Goal: Information Seeking & Learning: Learn about a topic

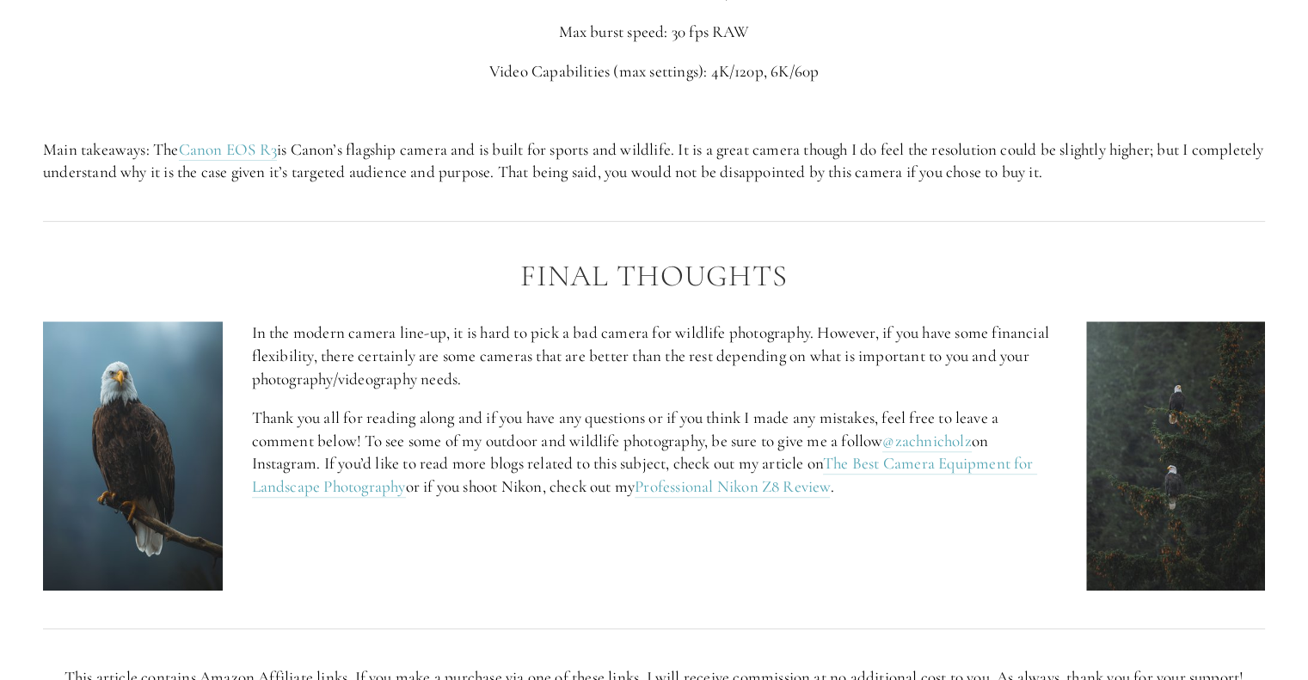
scroll to position [7033, 0]
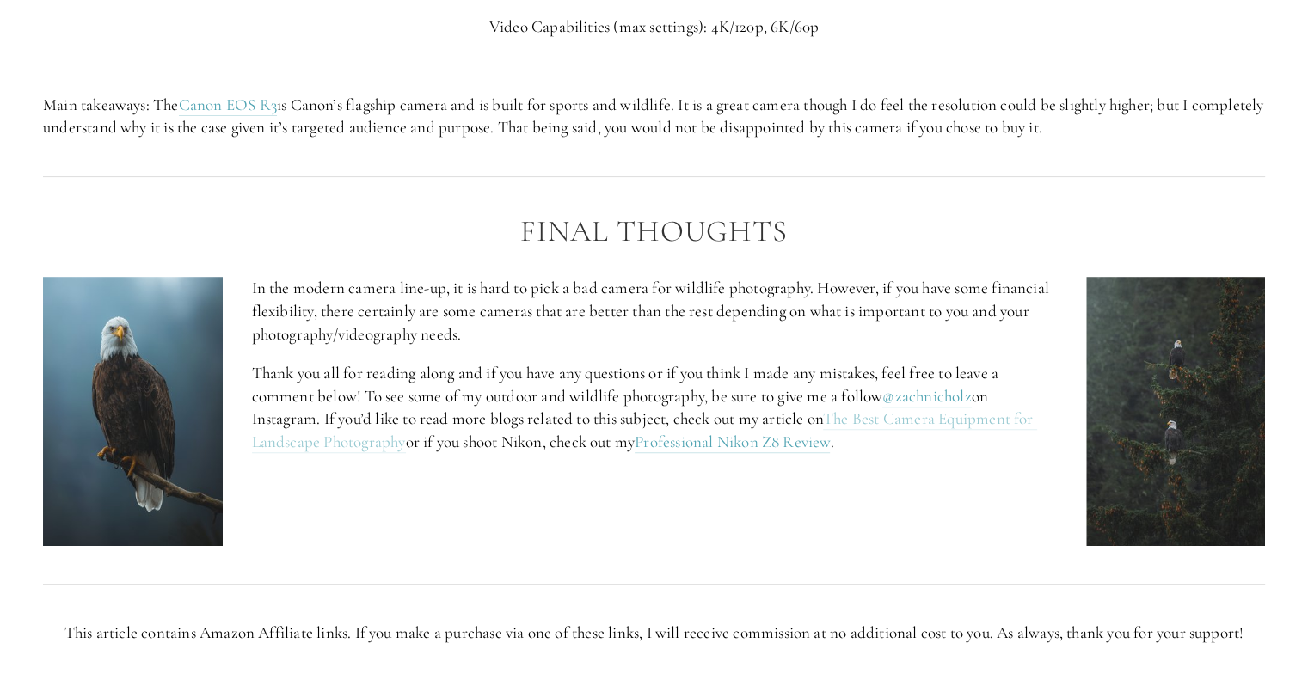
click at [372, 452] on link "The Best Camera Equipment for Landscape Photography" at bounding box center [644, 430] width 785 height 45
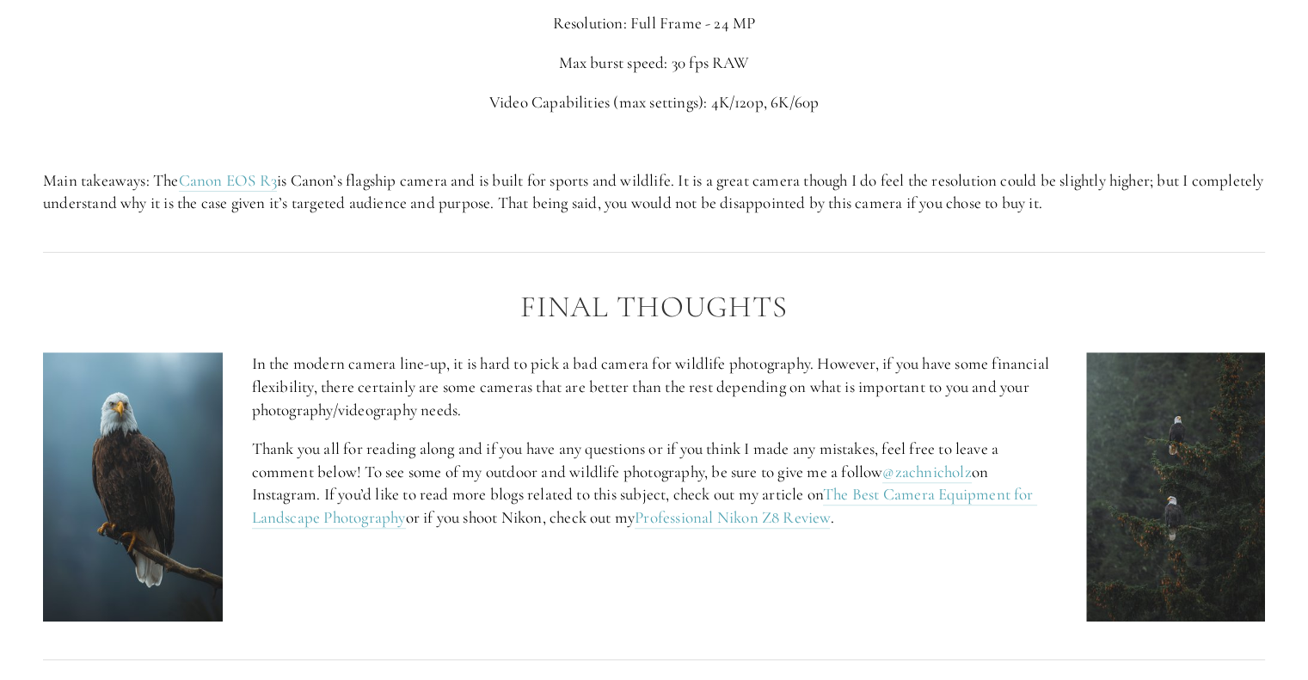
scroll to position [6957, 0]
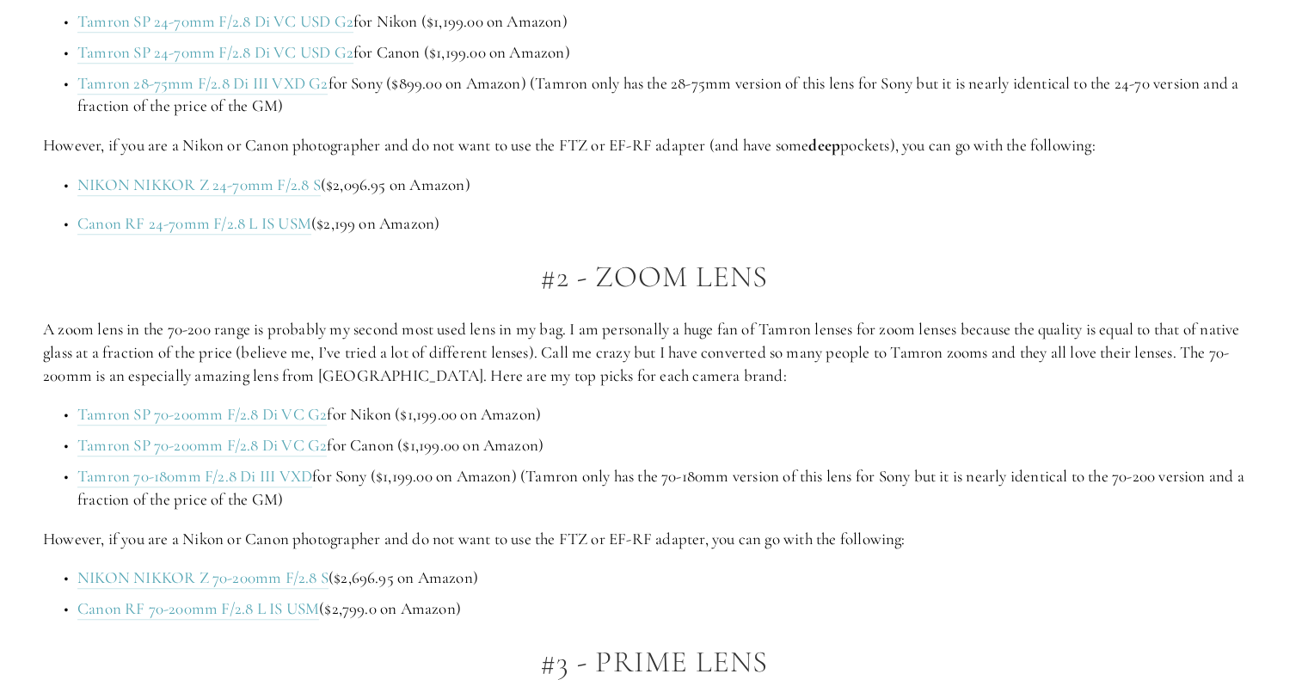
scroll to position [1336, 0]
click at [661, 175] on p "NIKON NIKKOR Z 24-70mm F/2.8 S ($2,096.95 on Amazon)" at bounding box center [670, 186] width 1187 height 23
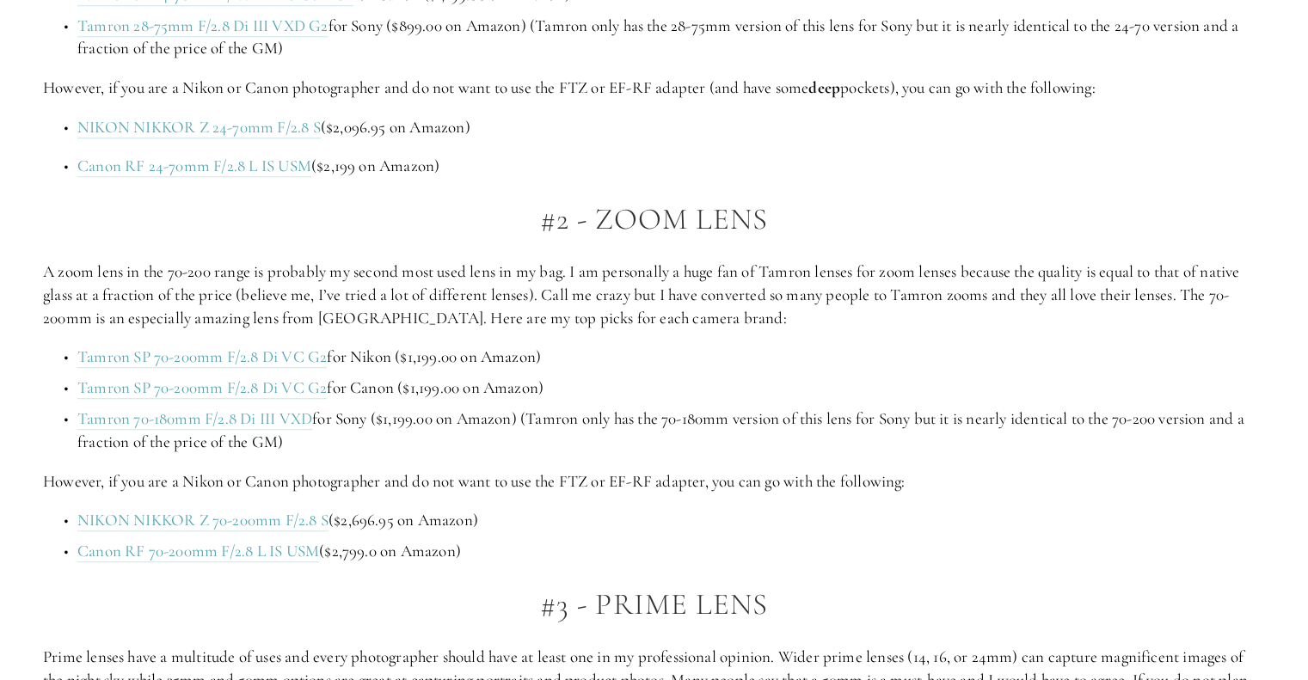
scroll to position [1447, 0]
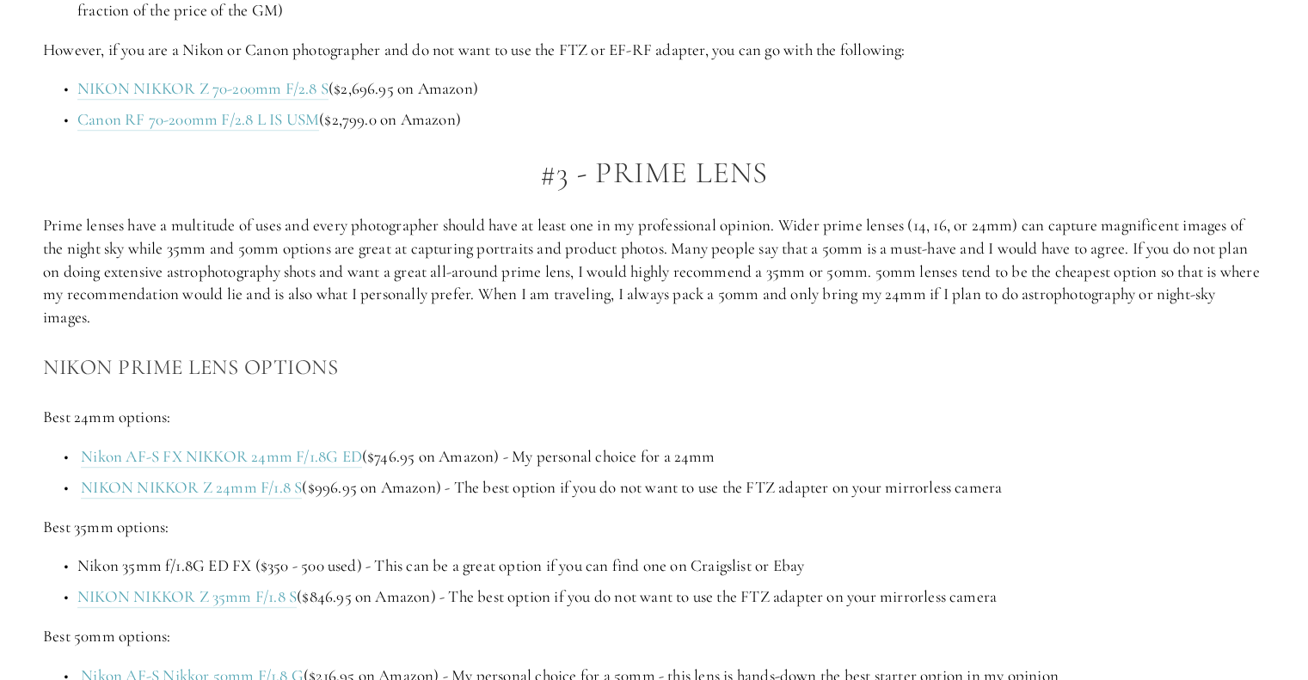
scroll to position [1825, 0]
click at [849, 160] on h2 "#3 - Prime Lens" at bounding box center [654, 174] width 1222 height 34
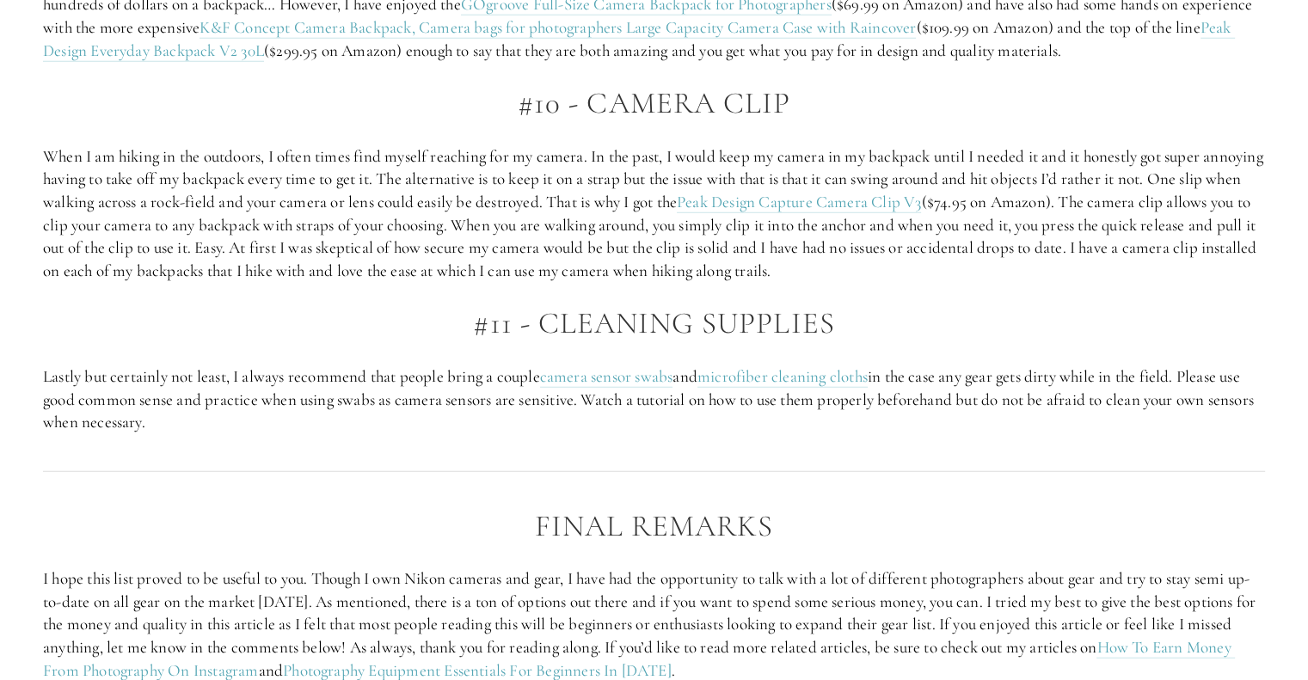
scroll to position [4477, 0]
click at [852, 216] on link "Peak Design Capture Camera Clip V3" at bounding box center [799, 204] width 244 height 21
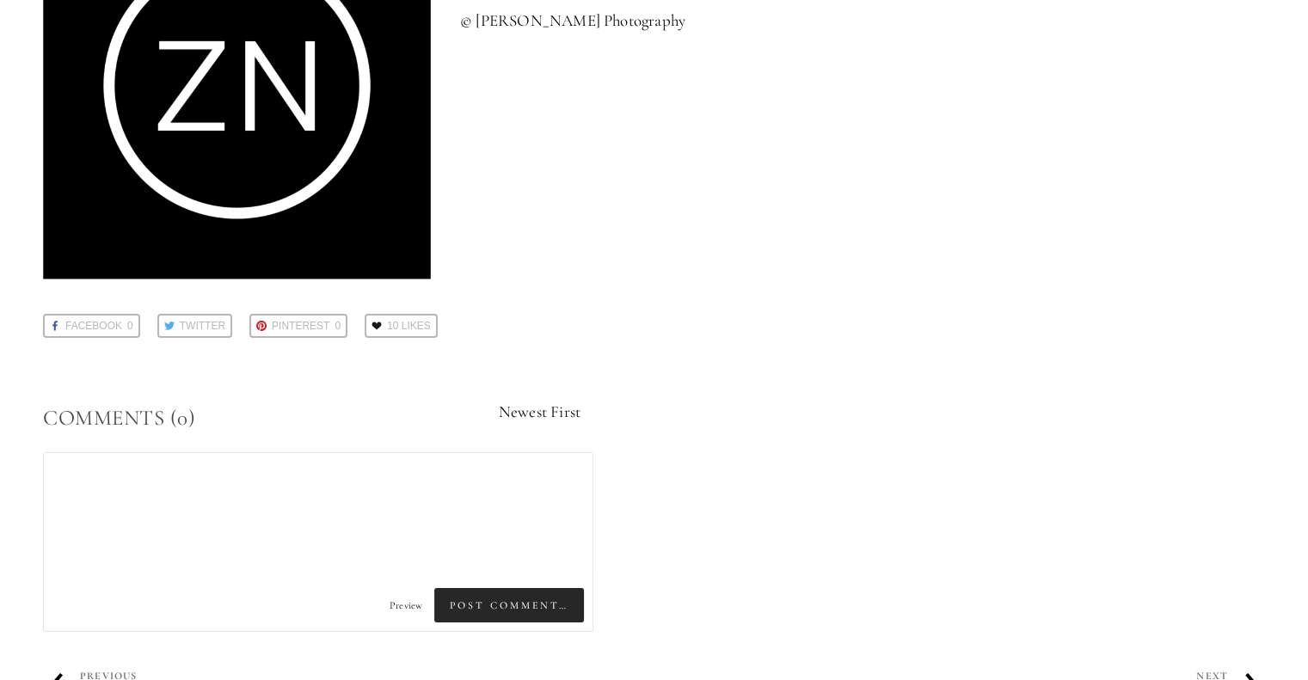
scroll to position [5764, 0]
